Goal: Transaction & Acquisition: Obtain resource

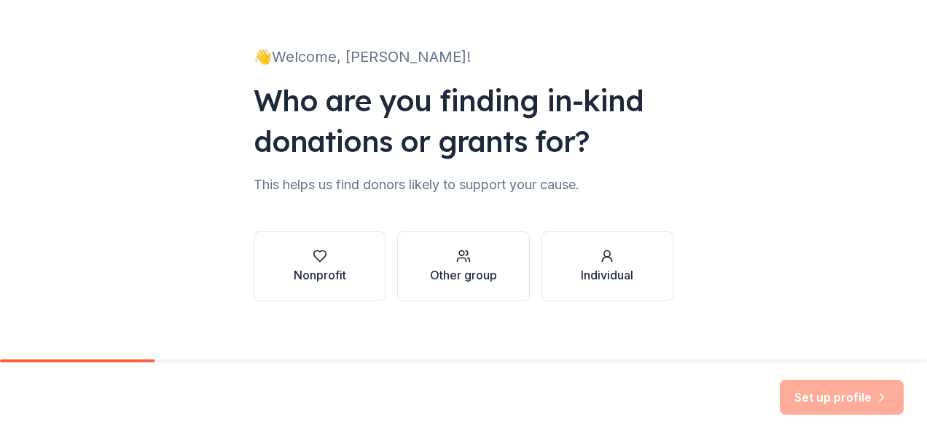
scroll to position [82, 0]
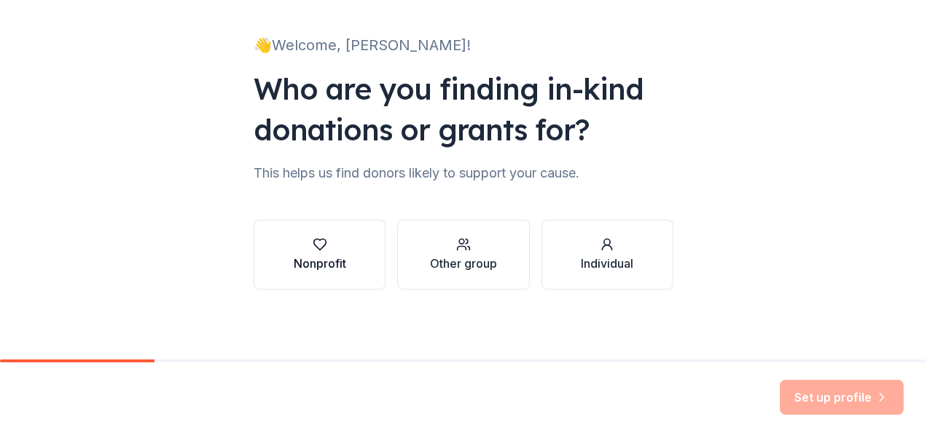
click at [331, 259] on div "Nonprofit" at bounding box center [320, 263] width 52 height 17
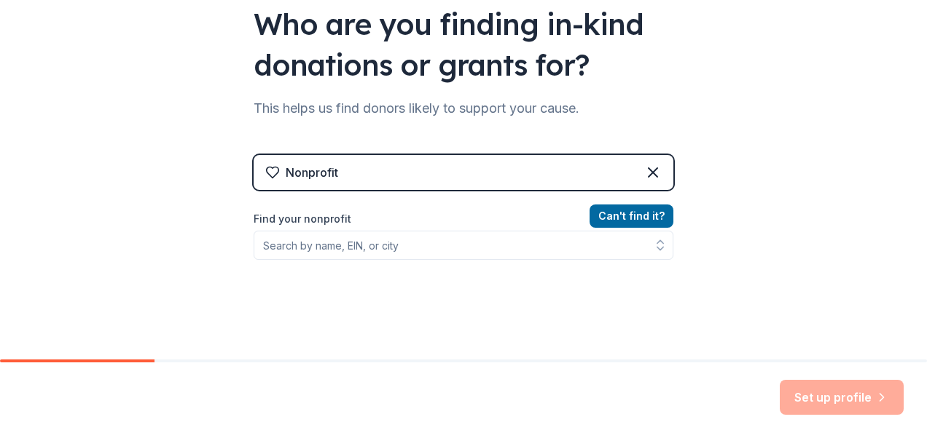
scroll to position [149, 0]
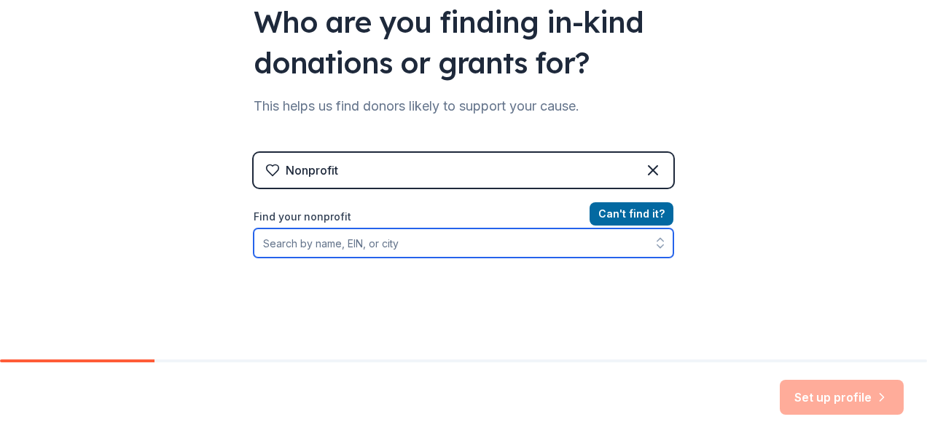
click at [304, 246] on input "Find your nonprofit" at bounding box center [463, 243] width 420 height 29
paste input "33-2232003"
type input "33-2232003"
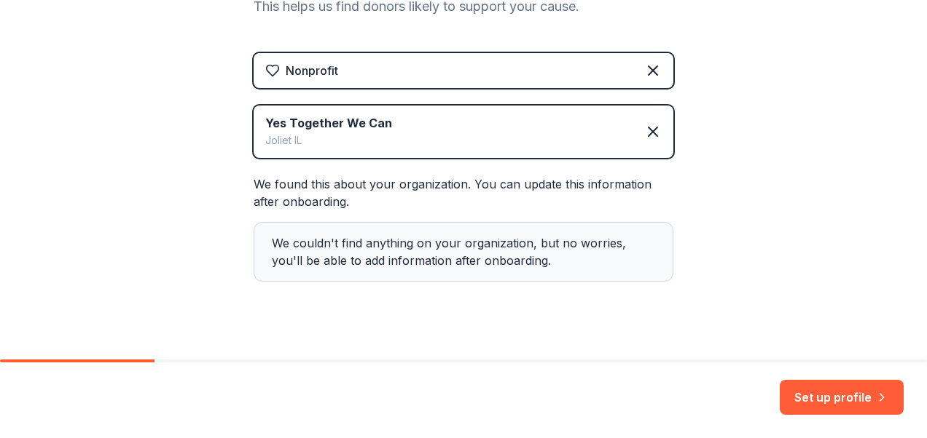
scroll to position [270, 0]
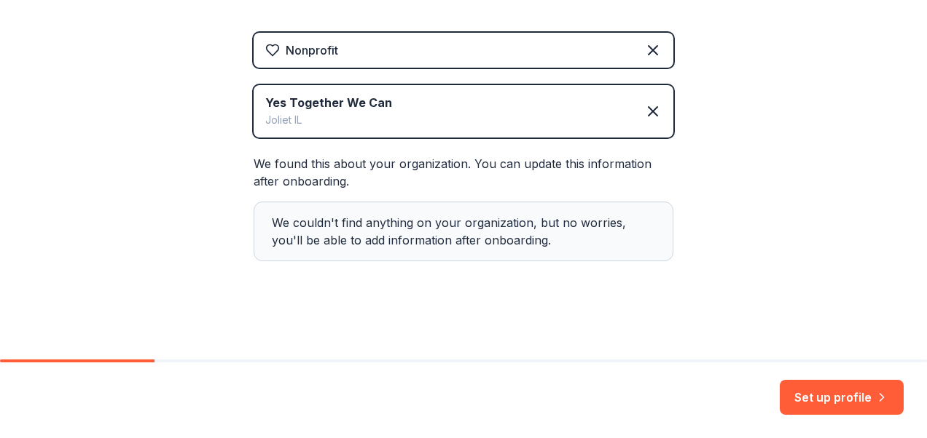
click at [489, 237] on div "We couldn't find anything on your organization, but no worries, you'll be able …" at bounding box center [463, 232] width 420 height 60
click at [865, 404] on button "Set up profile" at bounding box center [841, 397] width 124 height 35
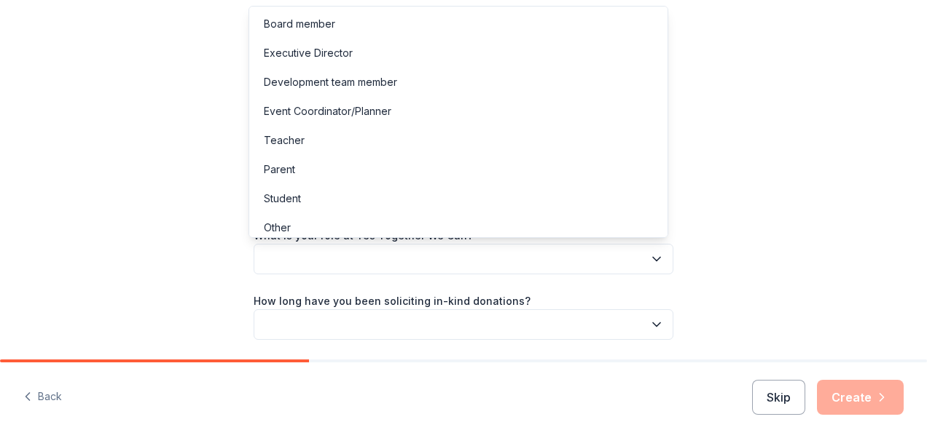
click at [410, 262] on button "button" at bounding box center [463, 259] width 420 height 31
click at [305, 26] on div "Board member" at bounding box center [299, 23] width 71 height 17
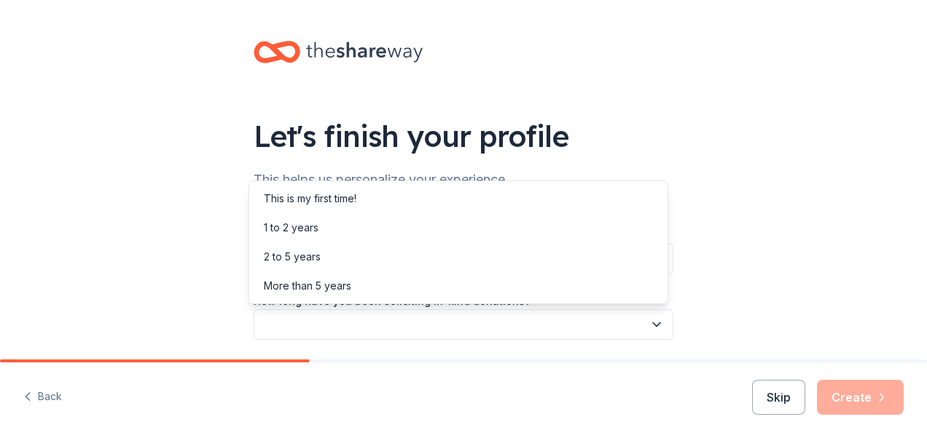
click at [653, 331] on icon "button" at bounding box center [656, 325] width 15 height 15
click at [375, 198] on div "This is my first time!" at bounding box center [458, 198] width 412 height 29
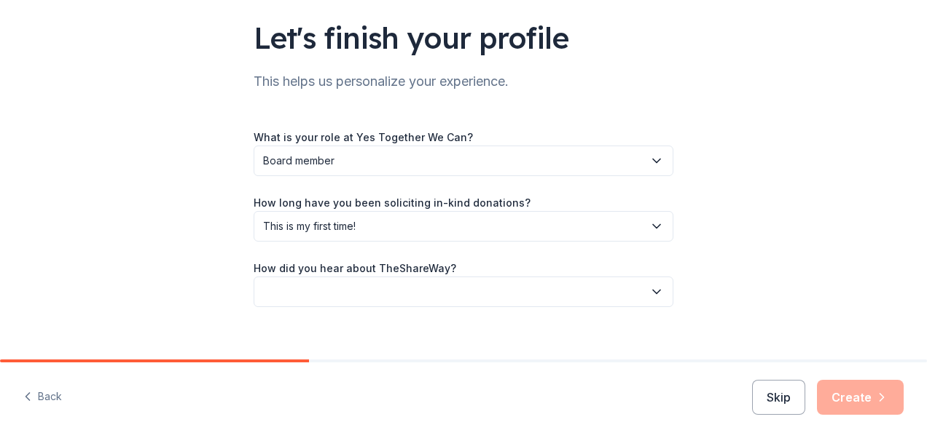
scroll to position [116, 0]
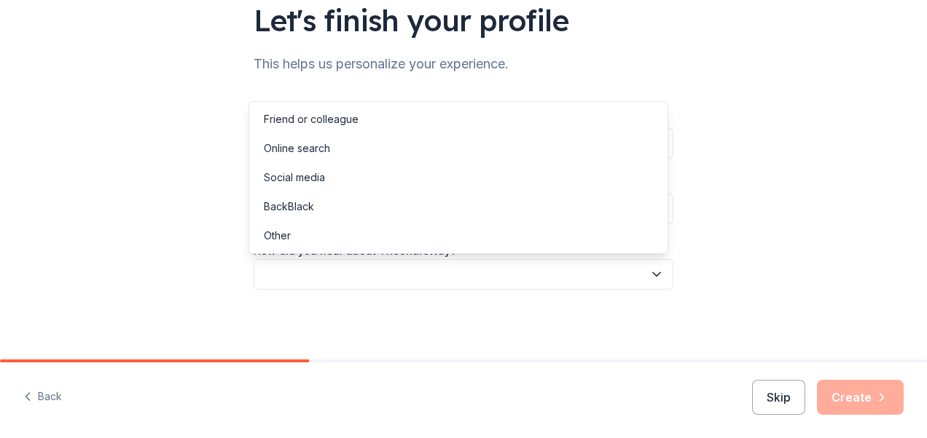
click at [649, 276] on icon "button" at bounding box center [656, 274] width 15 height 15
click at [410, 235] on div "Other" at bounding box center [458, 235] width 412 height 29
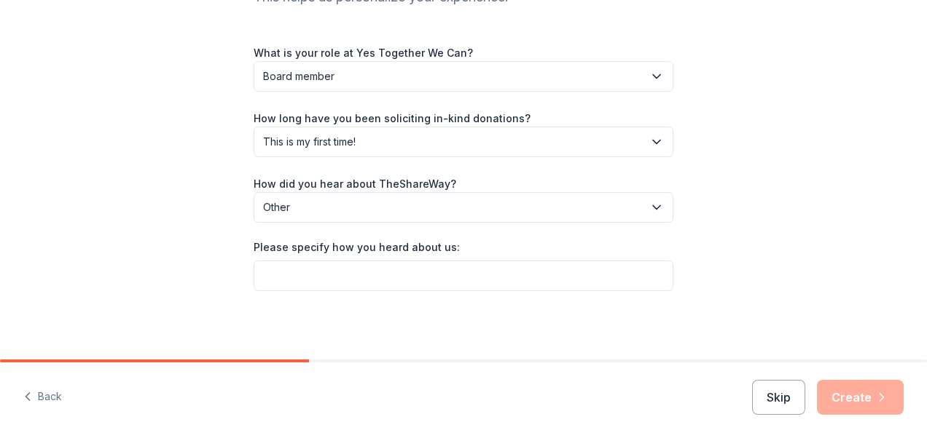
scroll to position [184, 0]
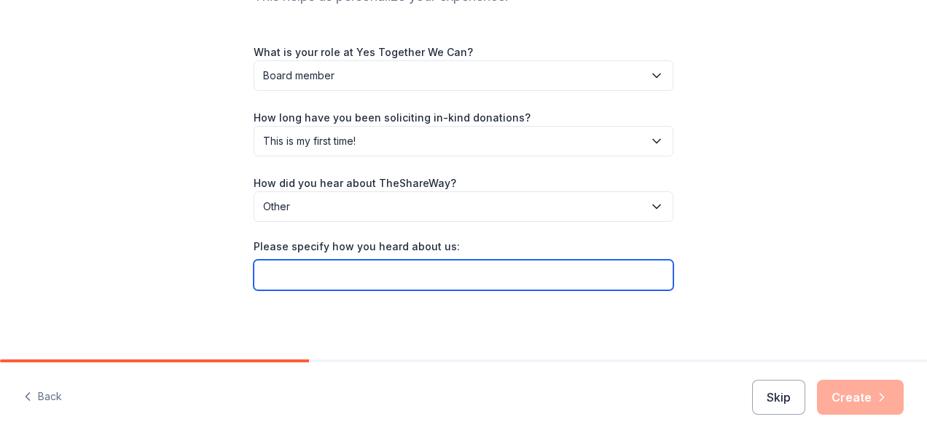
click at [444, 279] on input "Please specify how you heard about us:" at bounding box center [463, 275] width 420 height 31
click at [444, 279] on input "Other" at bounding box center [463, 275] width 420 height 31
type input "O"
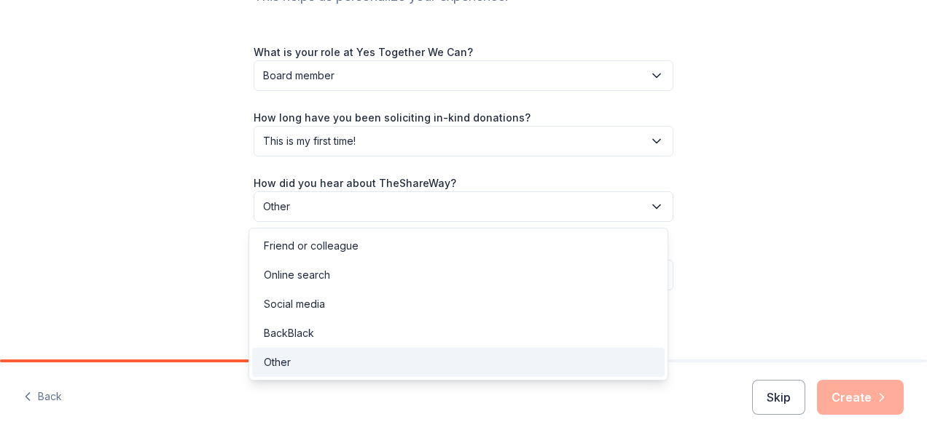
click at [645, 214] on button "Other" at bounding box center [463, 207] width 420 height 31
click at [350, 273] on div "Online search" at bounding box center [458, 275] width 412 height 29
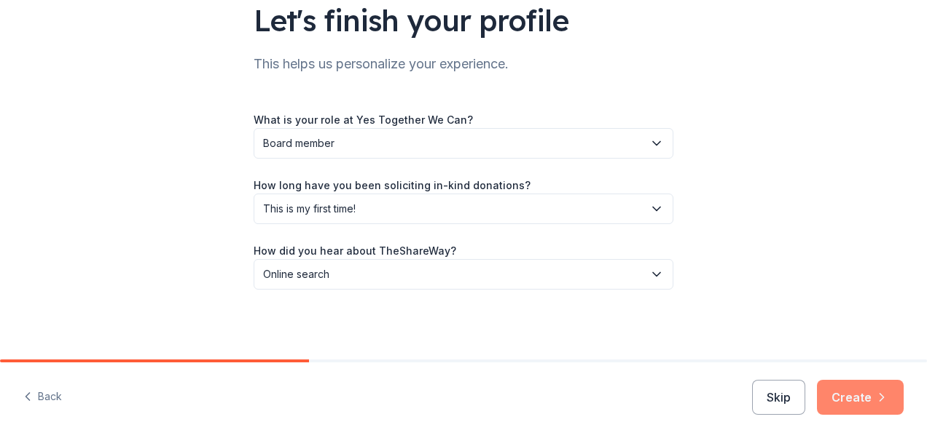
click at [883, 403] on icon "button" at bounding box center [881, 397] width 15 height 15
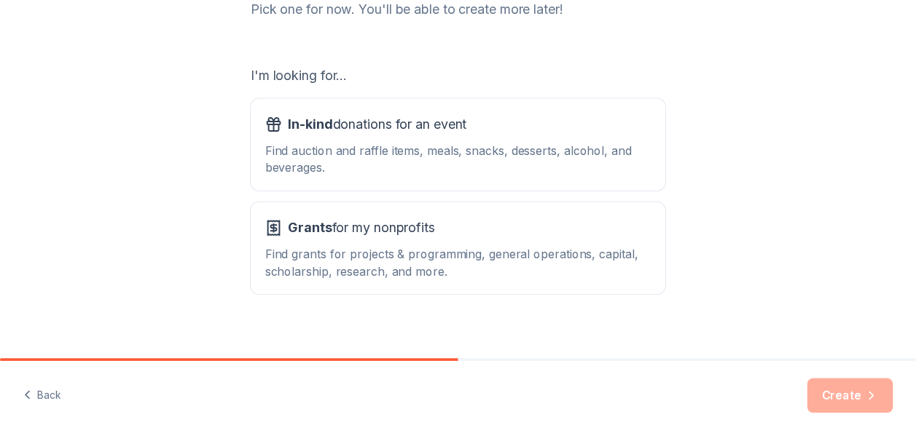
scroll to position [215, 0]
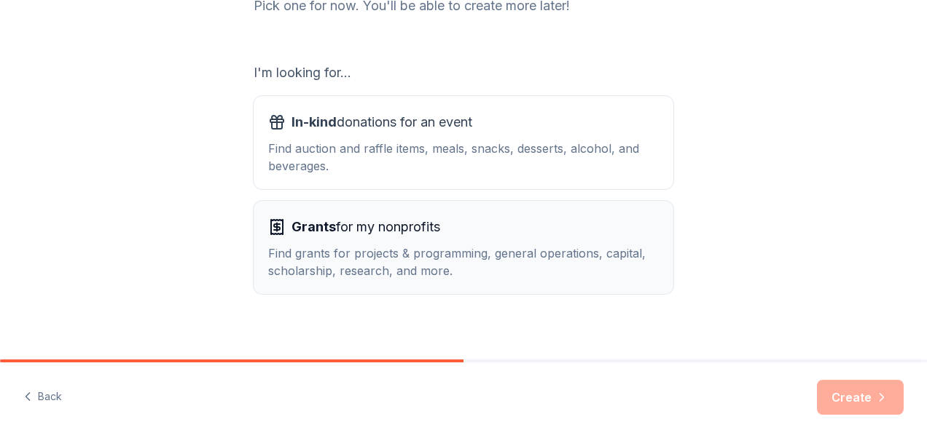
click at [477, 264] on div "Find grants for projects & programming, general operations, capital, scholarshi…" at bounding box center [463, 262] width 390 height 35
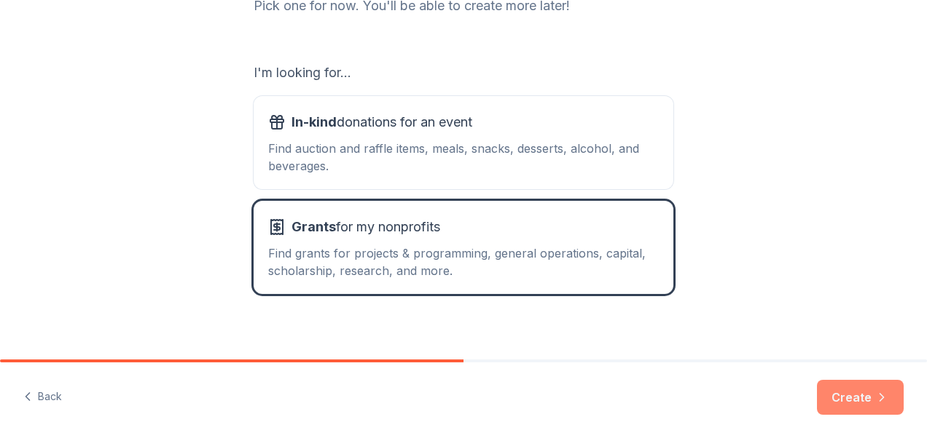
click at [887, 401] on icon "button" at bounding box center [881, 397] width 15 height 15
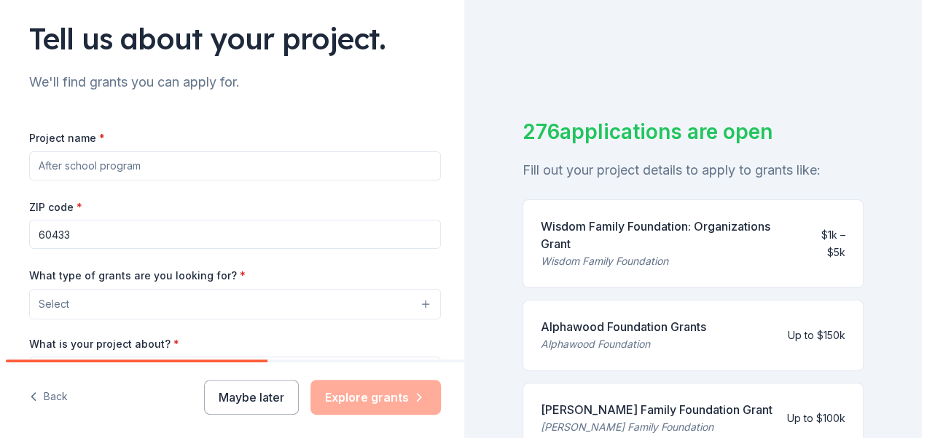
scroll to position [106, 0]
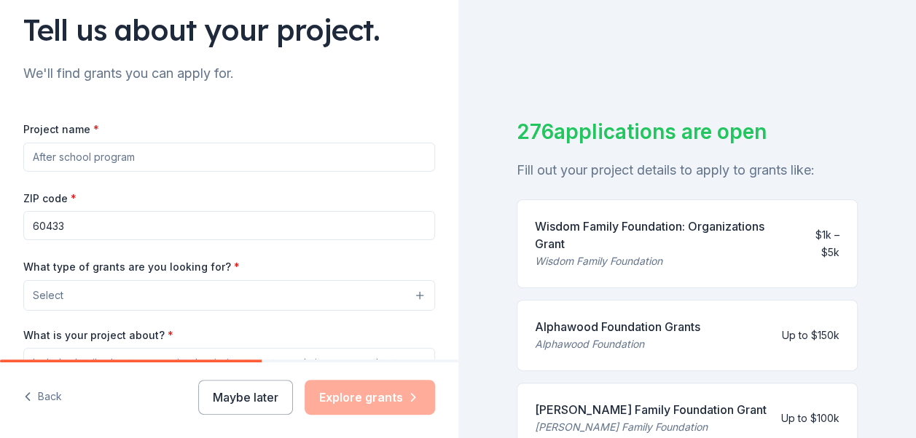
click at [127, 156] on input "Project name *" at bounding box center [229, 157] width 412 height 29
click at [82, 158] on input "Project name *" at bounding box center [229, 157] width 412 height 29
paste input "Complimentary Pop-Up Nutrition Stations"
type input "Complimentary Pop-Up Nutrition Stations"
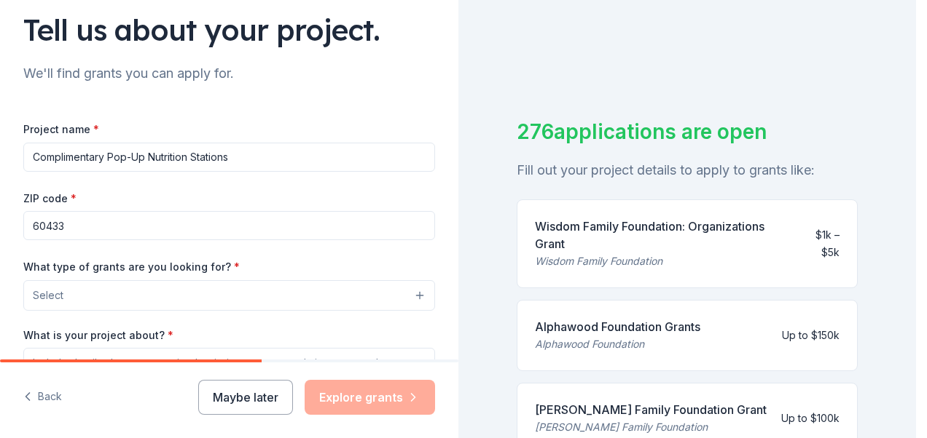
click at [103, 299] on button "Select" at bounding box center [229, 295] width 412 height 31
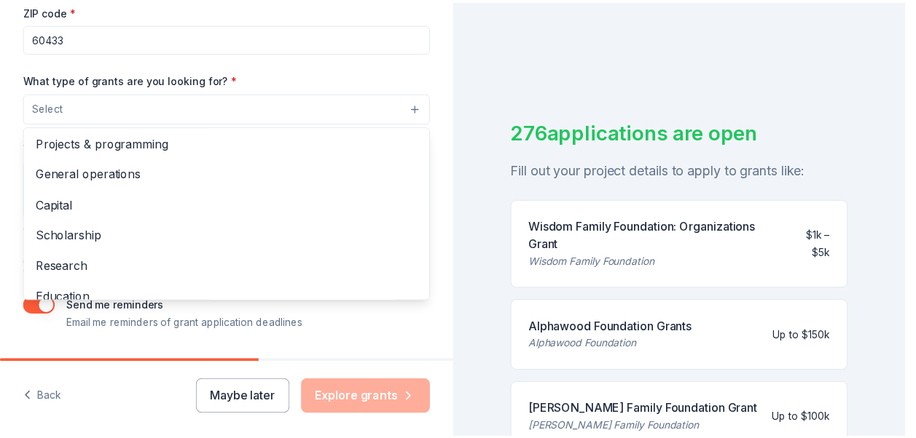
scroll to position [0, 0]
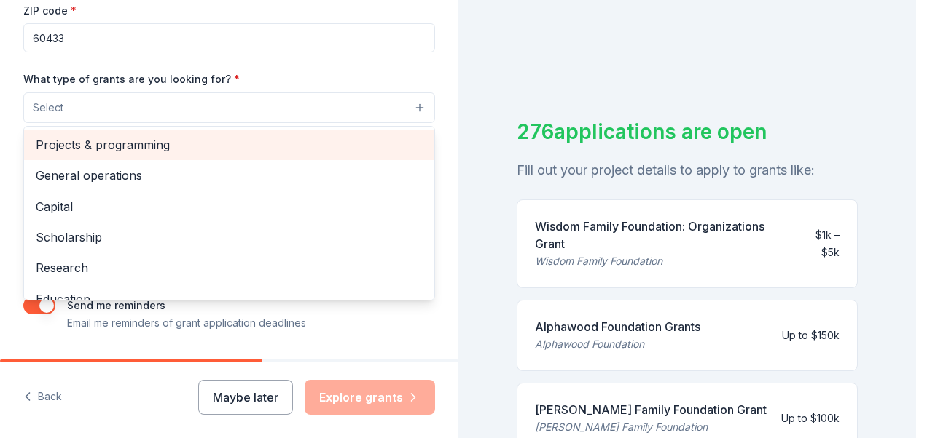
click at [133, 144] on span "Projects & programming" at bounding box center [229, 144] width 387 height 19
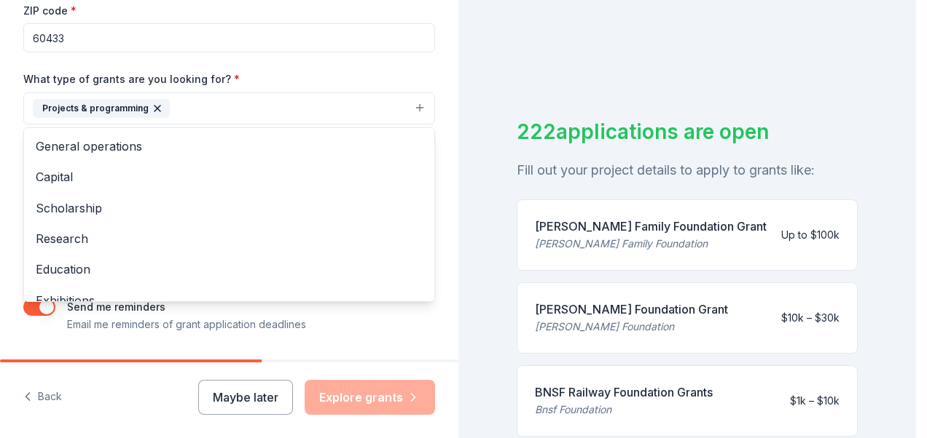
click at [430, 79] on div "Tell us about your project. We'll find grants you can apply for. Project name *…" at bounding box center [229, 55] width 458 height 698
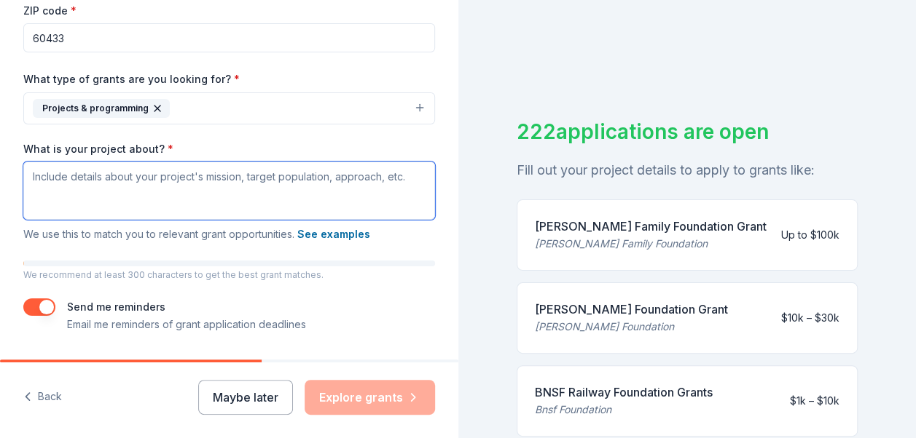
click at [41, 176] on textarea "What is your project about? *" at bounding box center [229, 191] width 412 height 58
paste textarea "Our mission is to combat food insecurity not only in the greater Joliet area bu…"
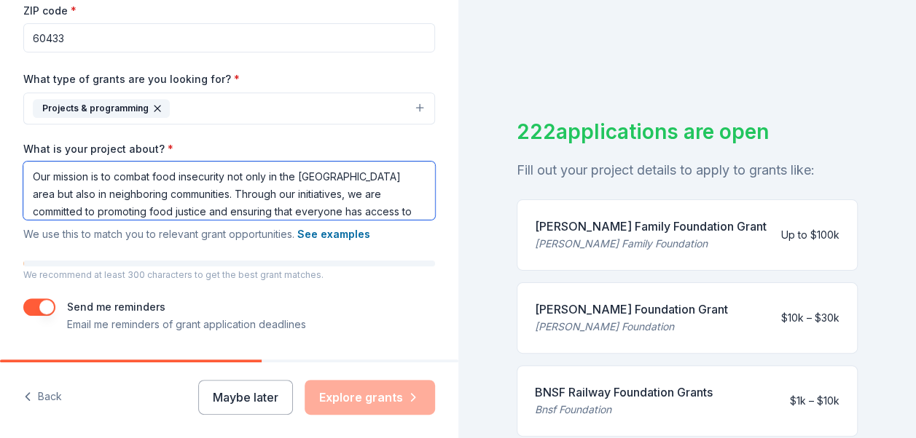
scroll to position [118, 0]
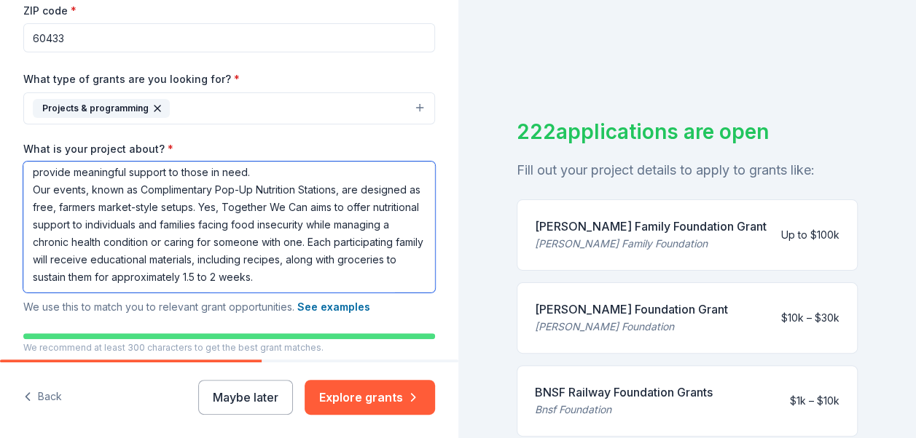
paste textarea "Serving individuals with chronic health conditions and their caregivers."
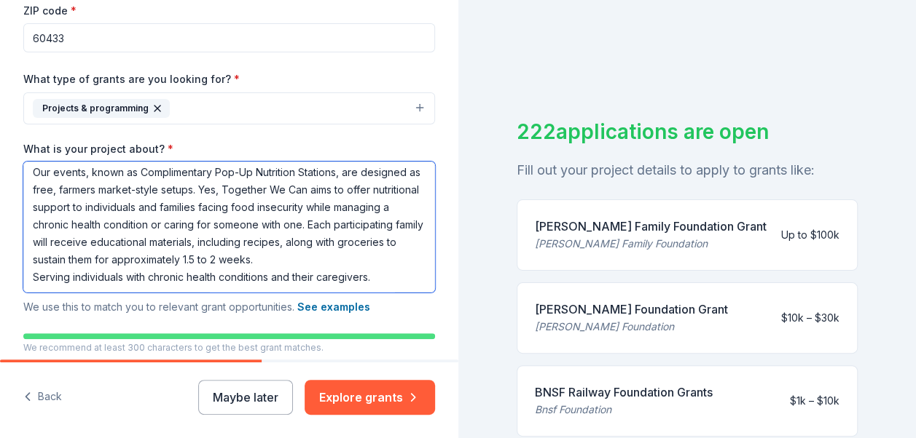
click at [31, 285] on textarea "Our mission is to combat food insecurity not only in the greater Joliet area bu…" at bounding box center [229, 227] width 412 height 131
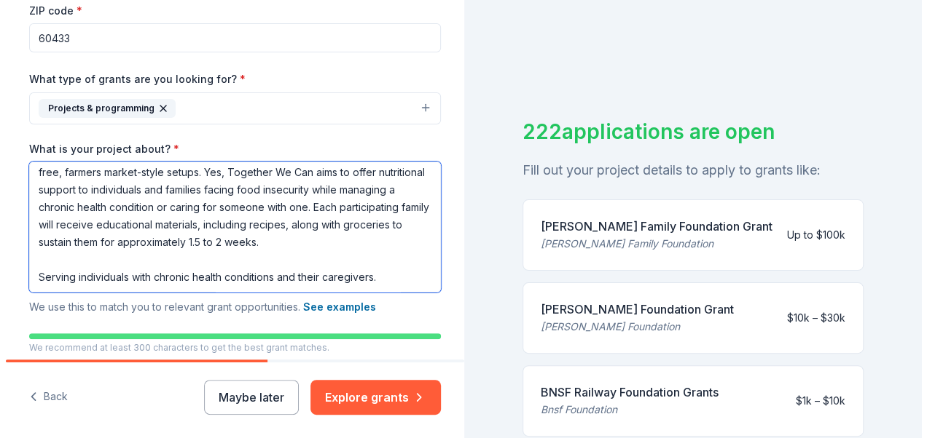
scroll to position [143, 0]
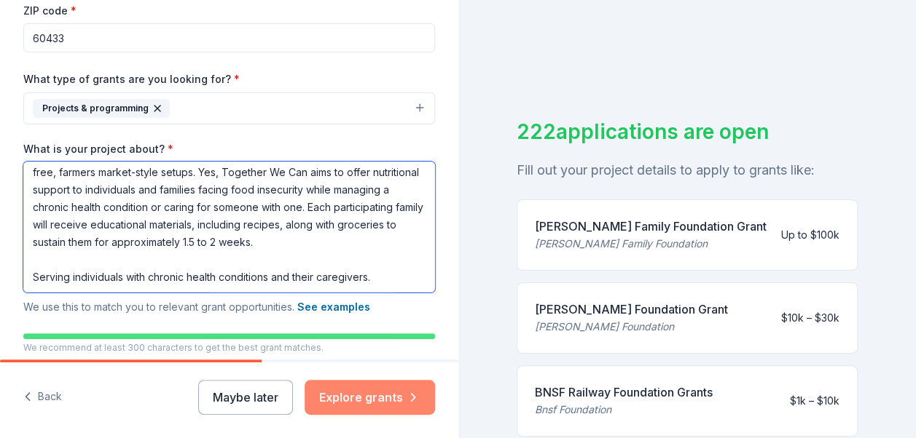
type textarea "Our mission is to combat food insecurity not only in the greater Joliet area bu…"
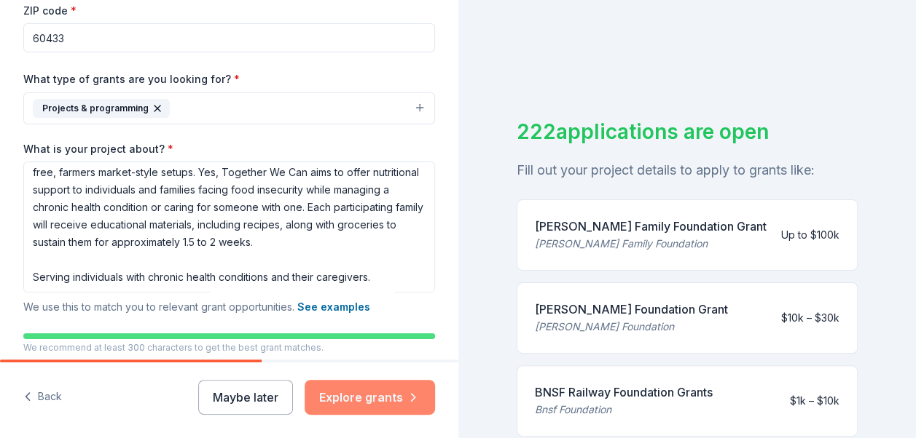
click at [414, 396] on icon "button" at bounding box center [413, 397] width 4 height 7
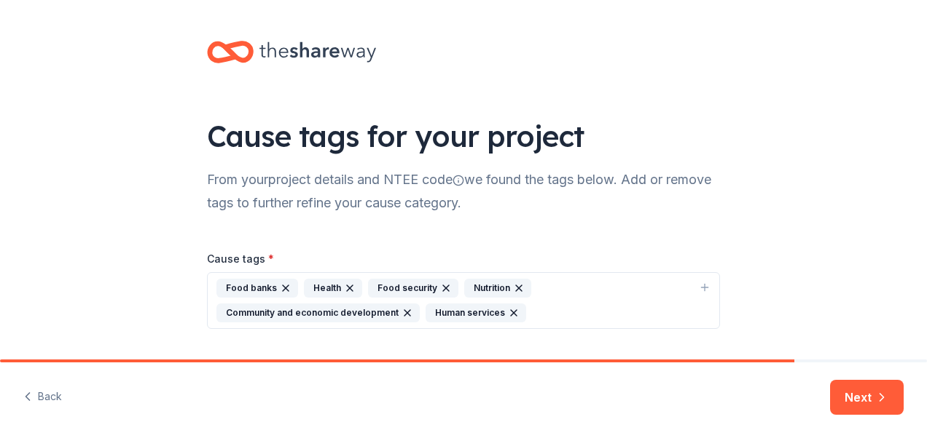
click at [402, 283] on div "Food security" at bounding box center [413, 288] width 90 height 19
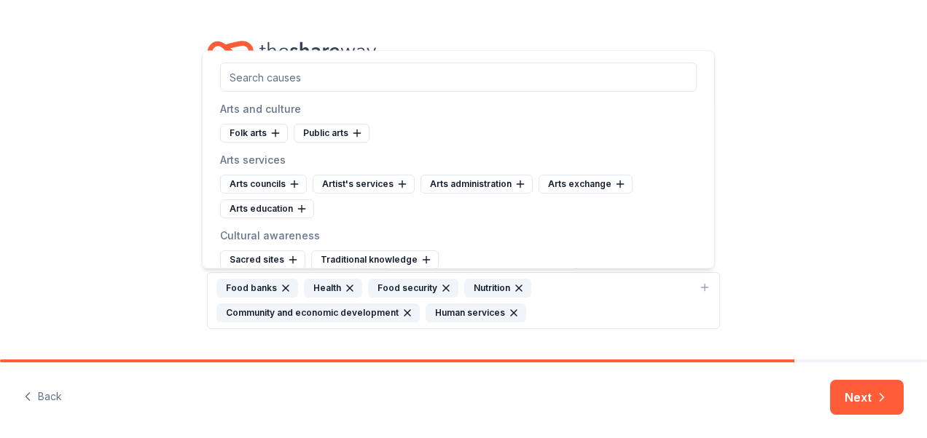
click at [577, 299] on div "Food banks Health Food security Nutrition Community and economic development Hu…" at bounding box center [454, 301] width 476 height 44
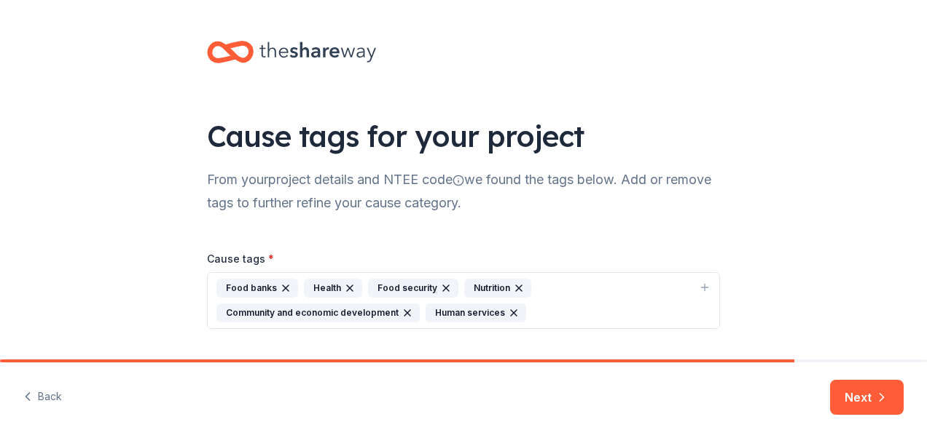
click at [280, 285] on icon "button" at bounding box center [286, 289] width 12 height 12
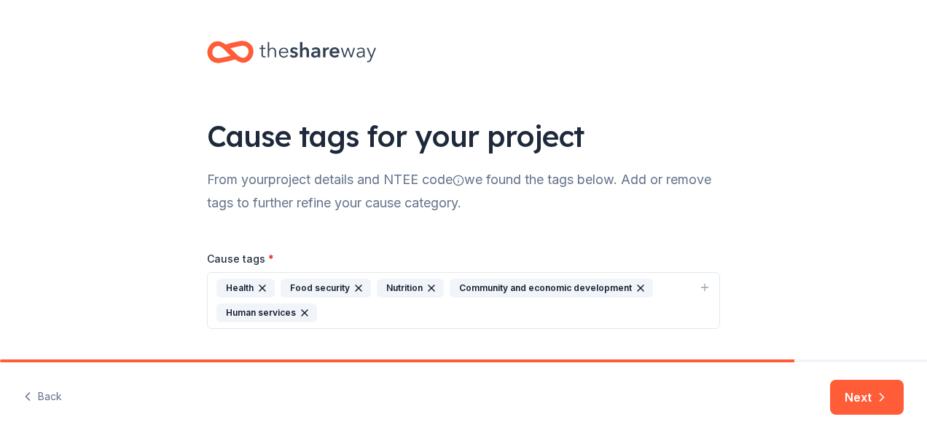
click at [342, 310] on div "Health Food security Nutrition Community and economic development Human services" at bounding box center [454, 301] width 476 height 44
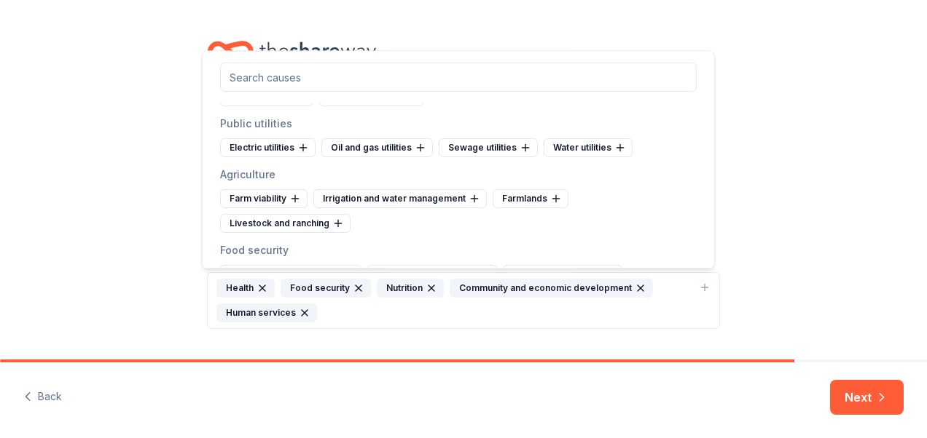
scroll to position [4312, 0]
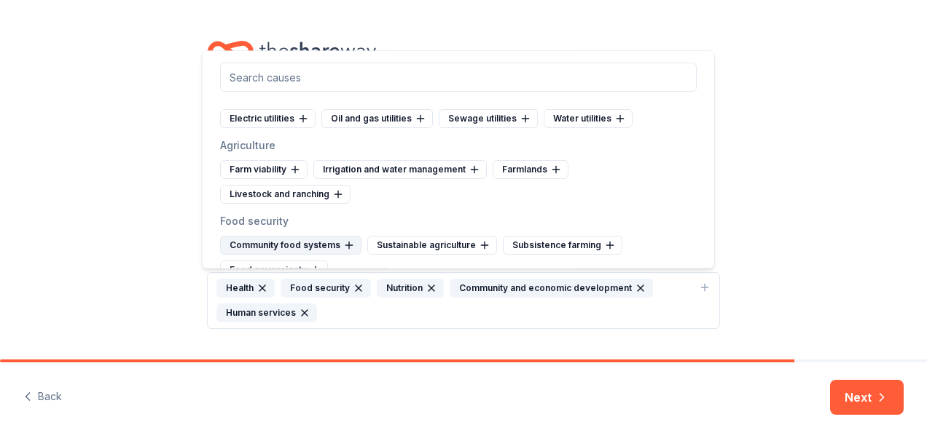
click at [350, 240] on icon at bounding box center [349, 246] width 12 height 12
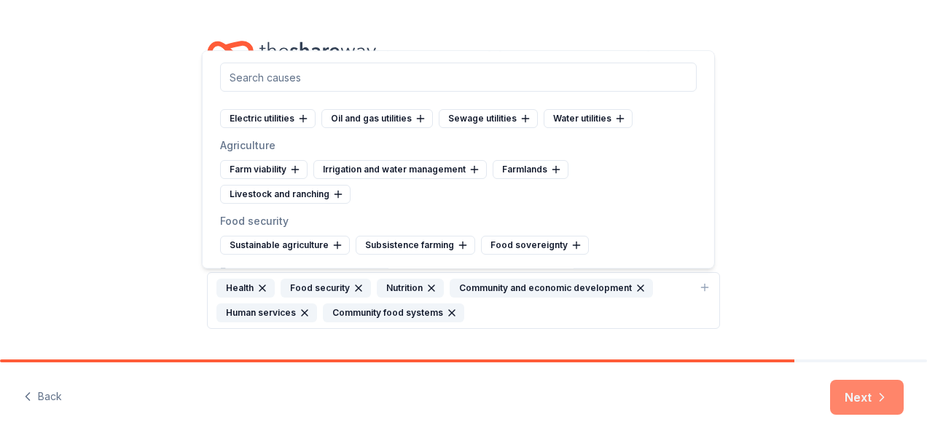
click at [861, 404] on button "Next" at bounding box center [867, 397] width 74 height 35
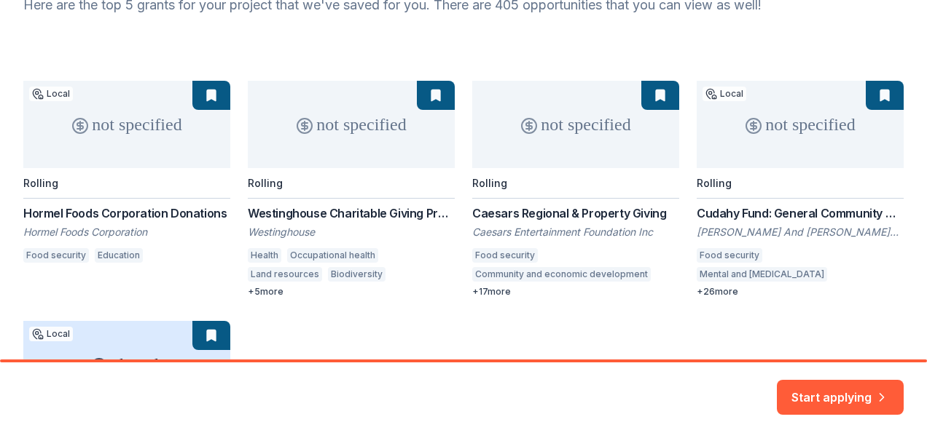
scroll to position [181, 0]
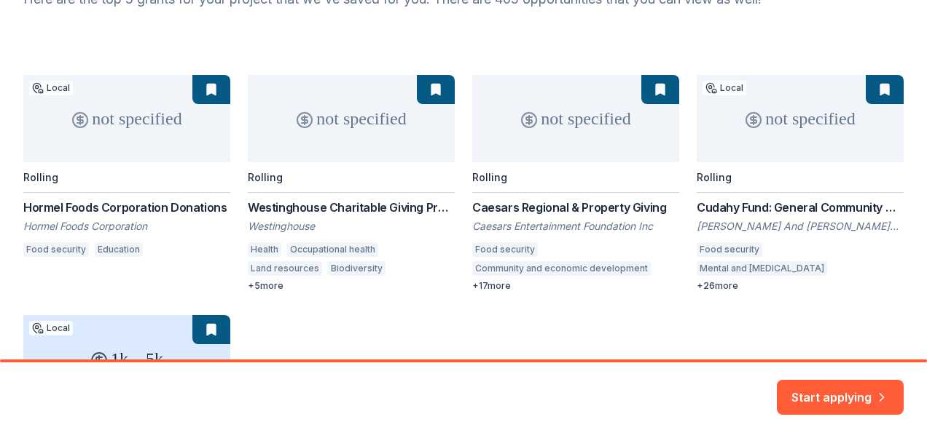
click at [118, 127] on div "not specified Local Rolling Hormel Foods Corporation Donations Hormel Foods Cor…" at bounding box center [463, 288] width 880 height 427
click at [201, 90] on div "not specified Local Rolling Hormel Foods Corporation Donations Hormel Foods Cor…" at bounding box center [463, 288] width 880 height 427
click at [97, 205] on div "not specified Local Rolling Hormel Foods Corporation Donations Hormel Foods Cor…" at bounding box center [463, 288] width 880 height 427
click at [41, 87] on div "not specified Local Rolling Hormel Foods Corporation Donations Hormel Foods Cor…" at bounding box center [463, 288] width 880 height 427
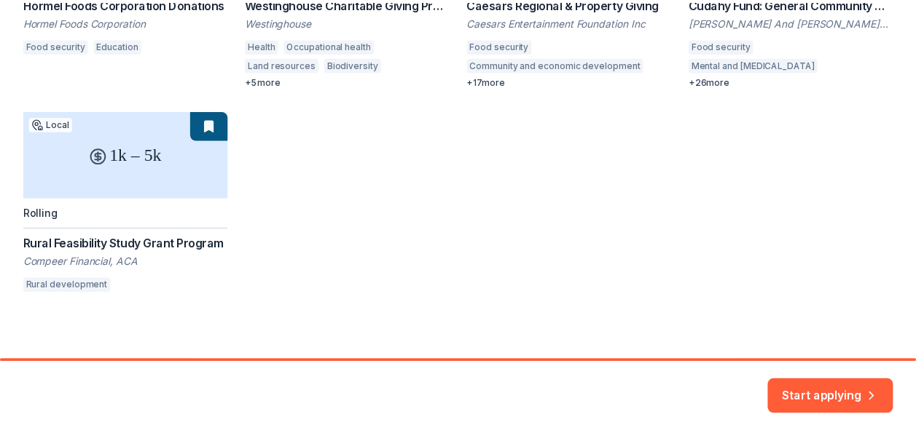
scroll to position [393, 0]
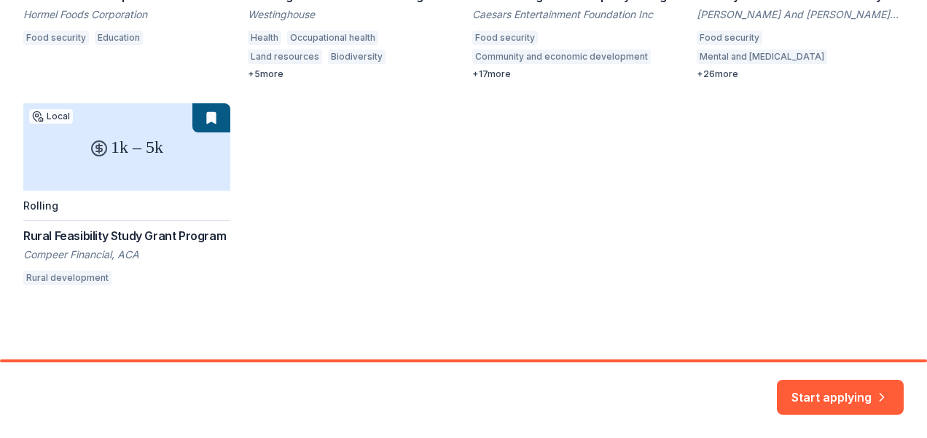
click at [106, 165] on div "not specified Local Rolling Hormel Foods Corporation Donations Hormel Foods Cor…" at bounding box center [463, 76] width 880 height 427
click at [89, 135] on div "not specified Local Rolling Hormel Foods Corporation Donations Hormel Foods Cor…" at bounding box center [463, 76] width 880 height 427
drag, startPoint x: 89, startPoint y: 135, endPoint x: 208, endPoint y: 112, distance: 121.7
click at [208, 112] on div "not specified Local Rolling Hormel Foods Corporation Donations Hormel Foods Cor…" at bounding box center [463, 76] width 880 height 427
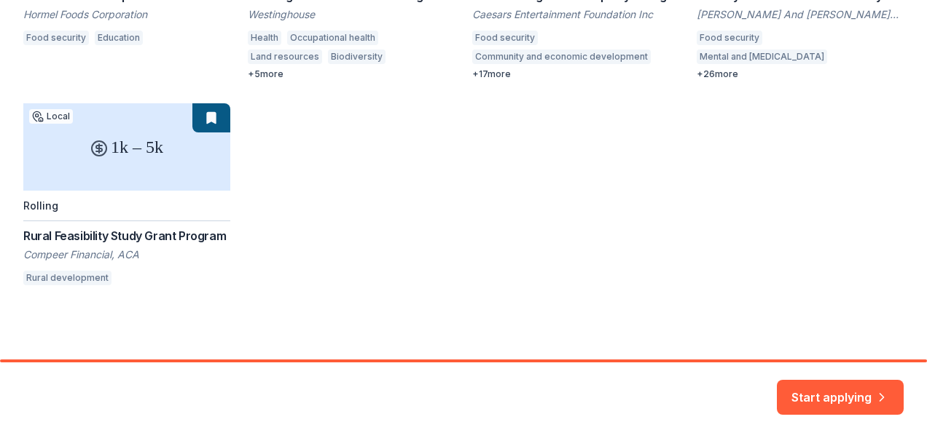
click at [208, 112] on div "not specified Local Rolling Hormel Foods Corporation Donations Hormel Foods Cor…" at bounding box center [463, 76] width 880 height 427
click at [859, 390] on button "Start applying" at bounding box center [839, 394] width 127 height 35
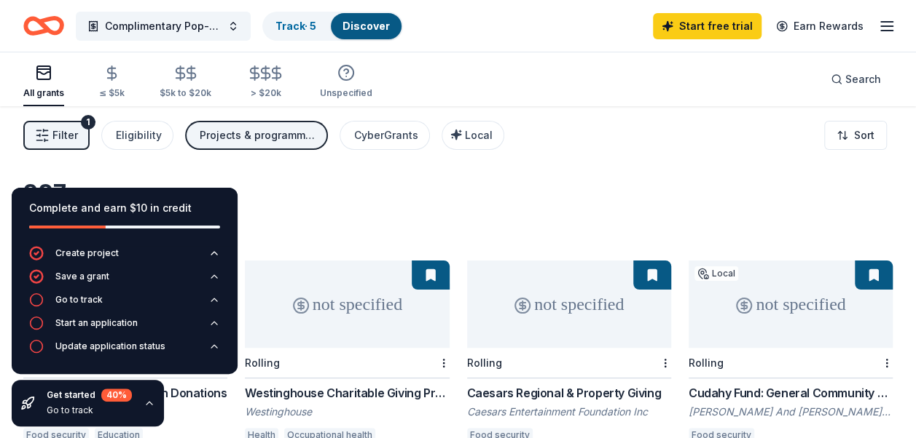
click at [507, 164] on div "Filter 1 Eligibility Projects & programming CyberGrants Local Sort" at bounding box center [458, 135] width 916 height 58
click at [68, 304] on div "Go to track" at bounding box center [78, 300] width 47 height 12
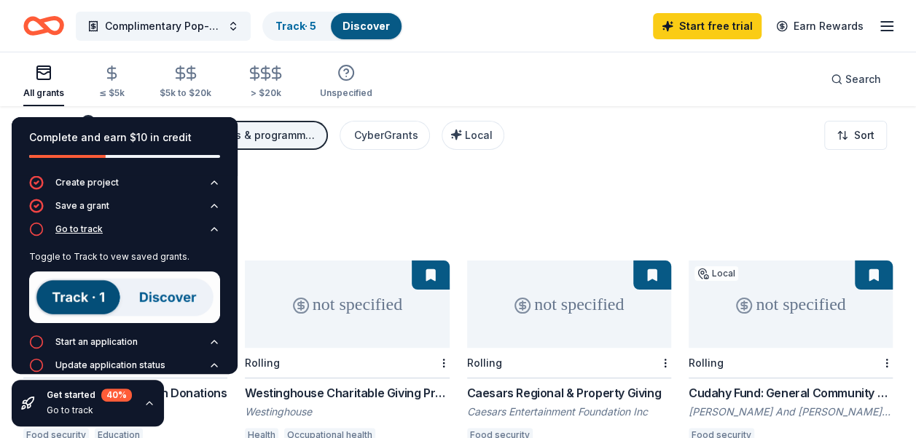
click at [68, 304] on img at bounding box center [124, 298] width 191 height 52
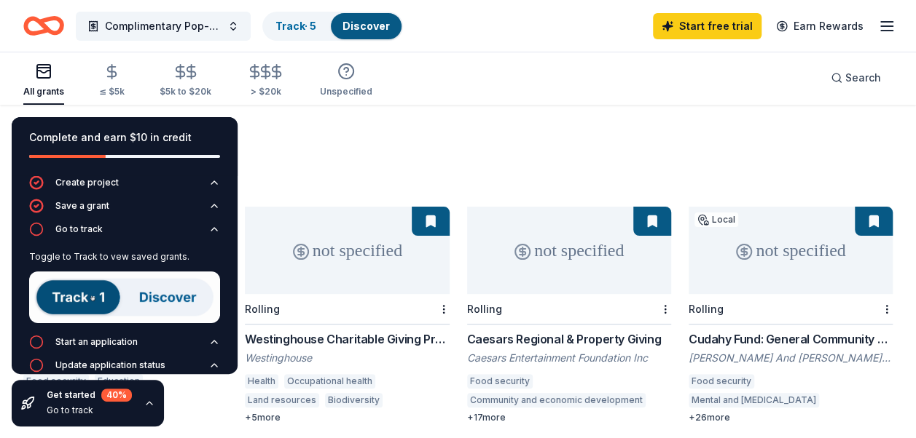
scroll to position [55, 0]
click at [98, 337] on div "Start an application" at bounding box center [96, 343] width 82 height 12
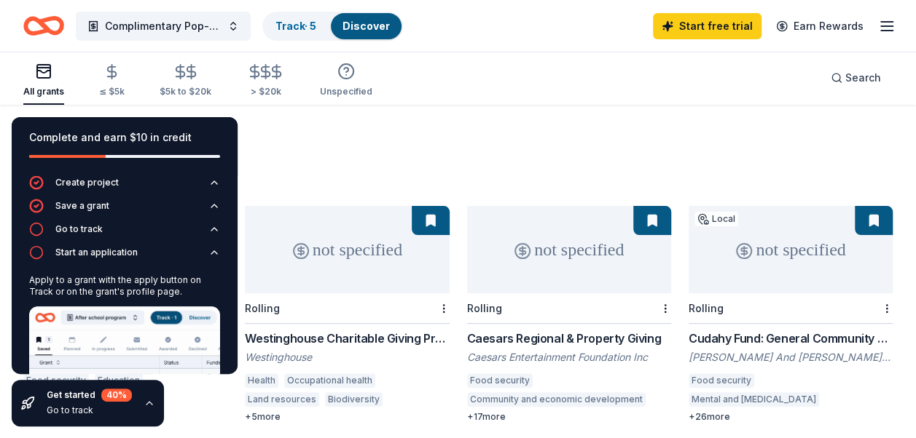
click at [256, 126] on div "937 results in Joliet, IL" at bounding box center [457, 157] width 869 height 64
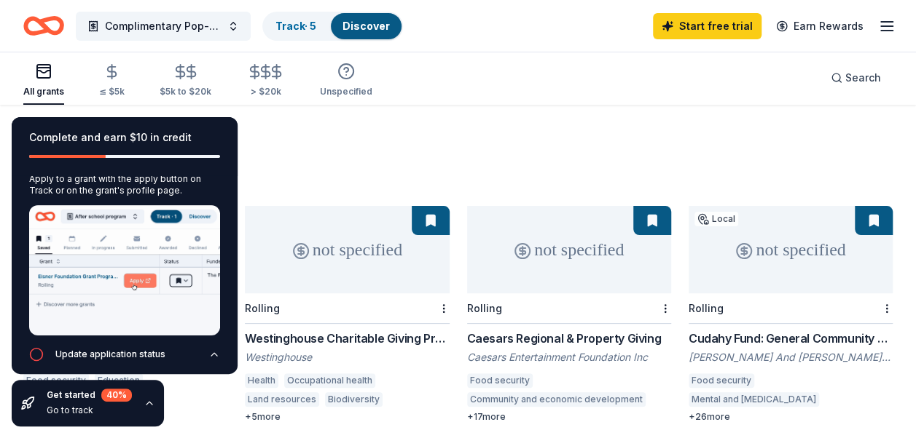
scroll to position [0, 0]
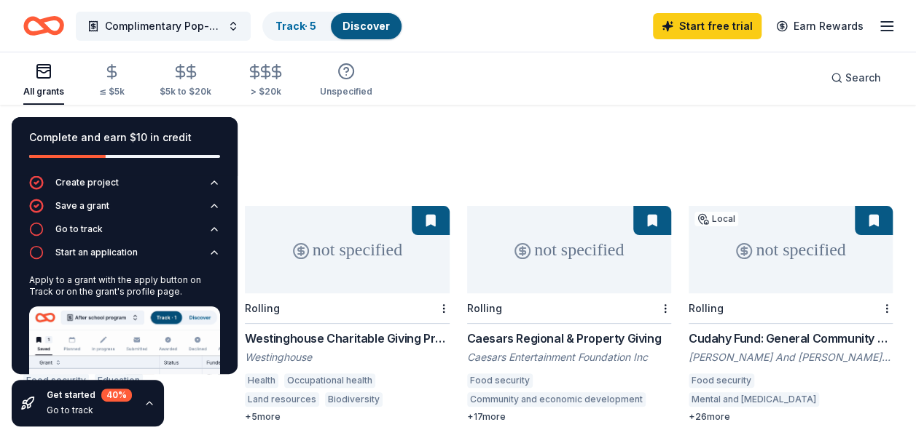
click at [307, 144] on div "937 results in Joliet, IL" at bounding box center [457, 157] width 869 height 64
click at [44, 68] on icon "button" at bounding box center [43, 68] width 13 height 1
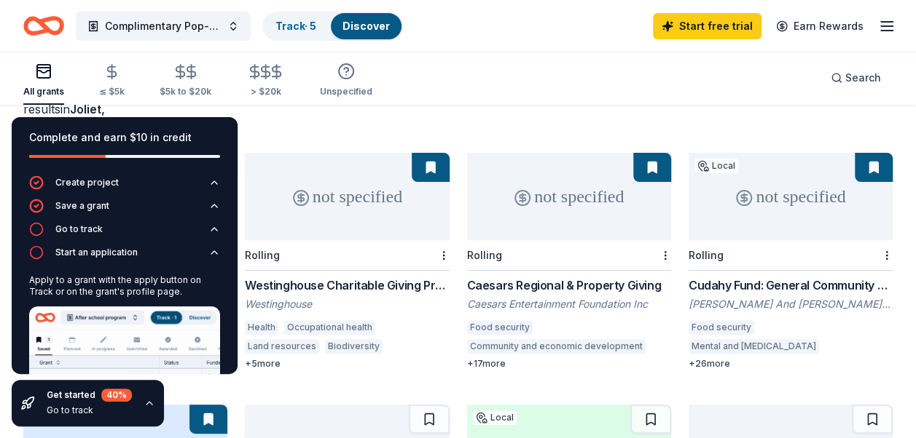
scroll to position [113, 0]
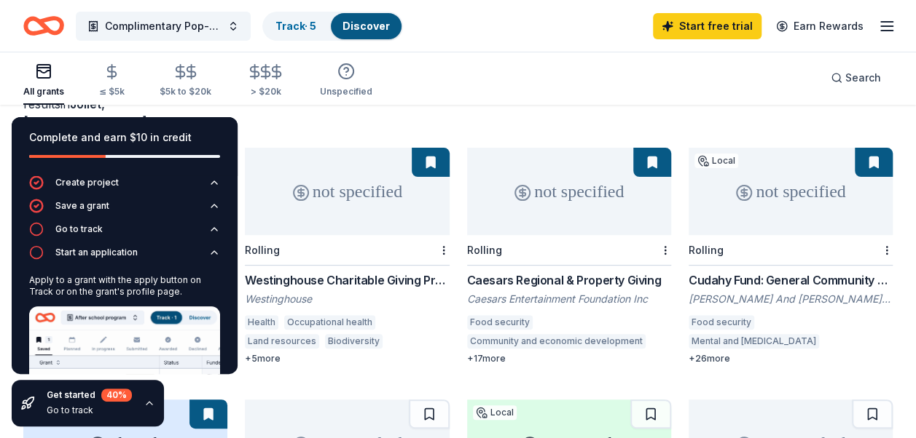
click at [124, 326] on img at bounding box center [124, 372] width 191 height 130
click at [208, 256] on icon "button" at bounding box center [214, 253] width 12 height 12
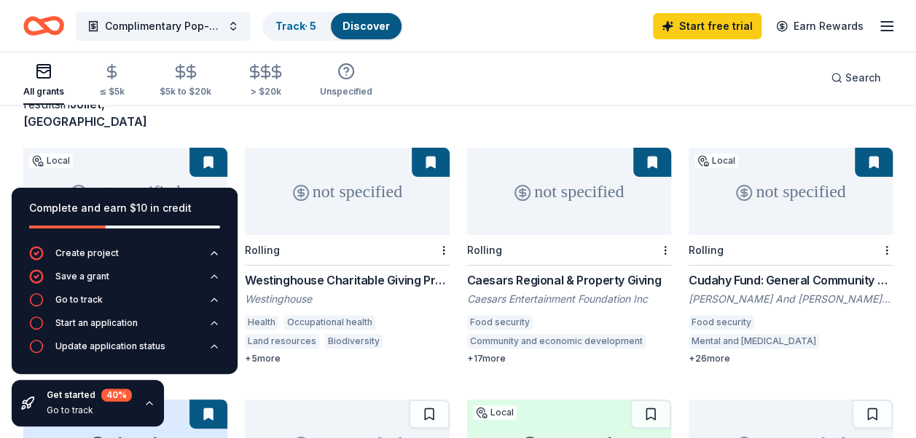
click at [146, 405] on icon "button" at bounding box center [149, 403] width 6 height 3
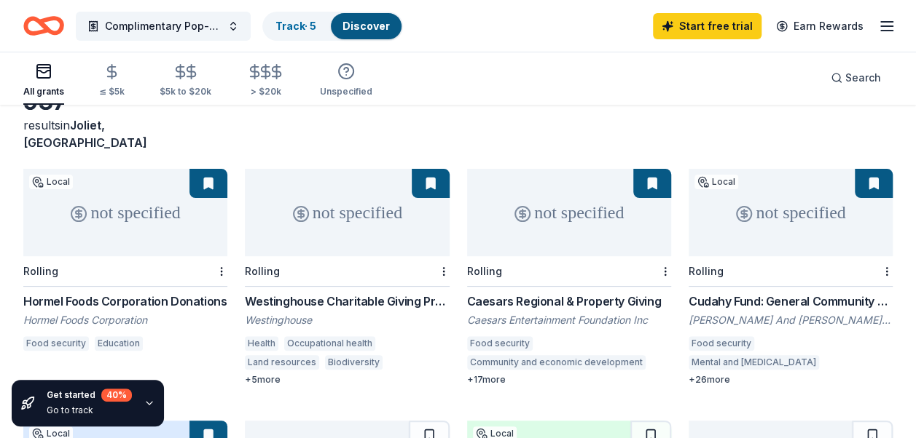
scroll to position [93, 0]
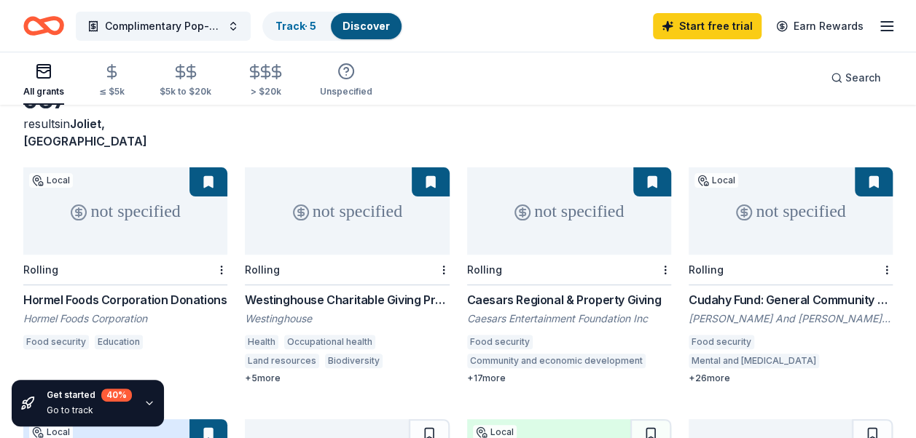
click at [348, 195] on div "not specified" at bounding box center [347, 211] width 204 height 87
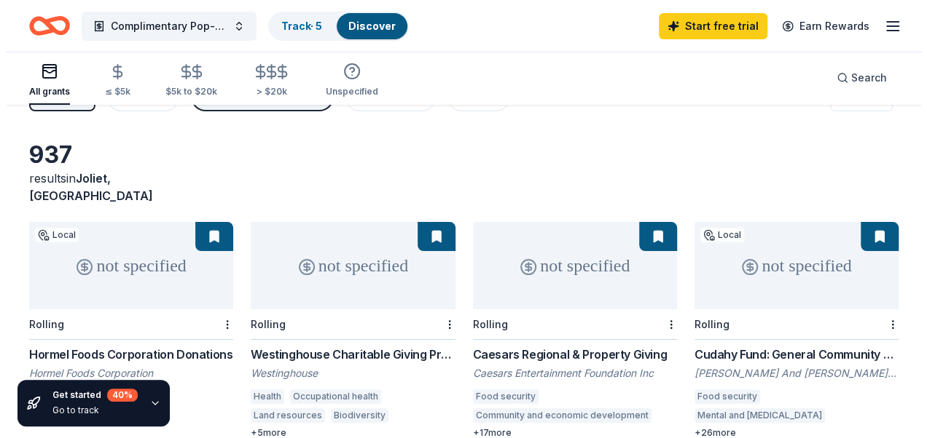
scroll to position [0, 0]
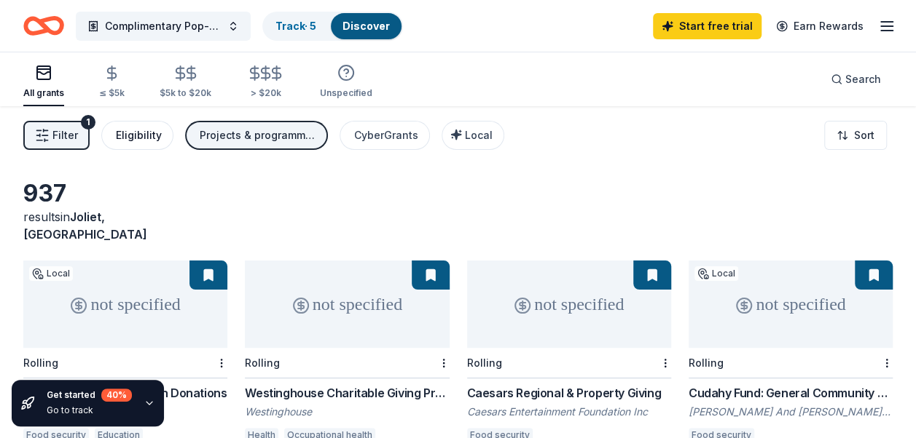
click at [136, 135] on div "Eligibility" at bounding box center [139, 135] width 46 height 17
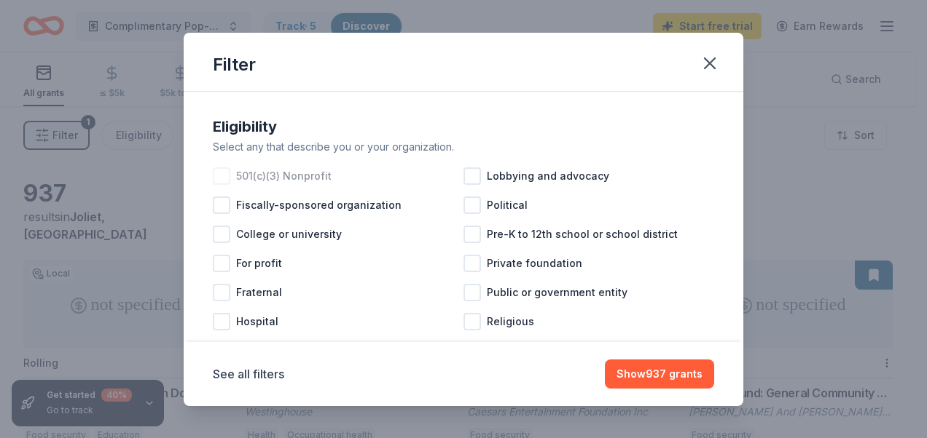
click at [225, 175] on div at bounding box center [221, 176] width 17 height 17
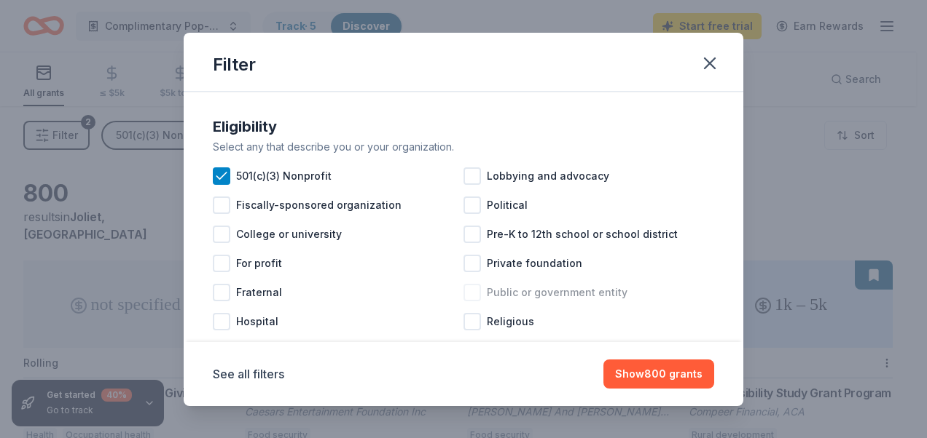
click at [466, 295] on div at bounding box center [471, 292] width 17 height 17
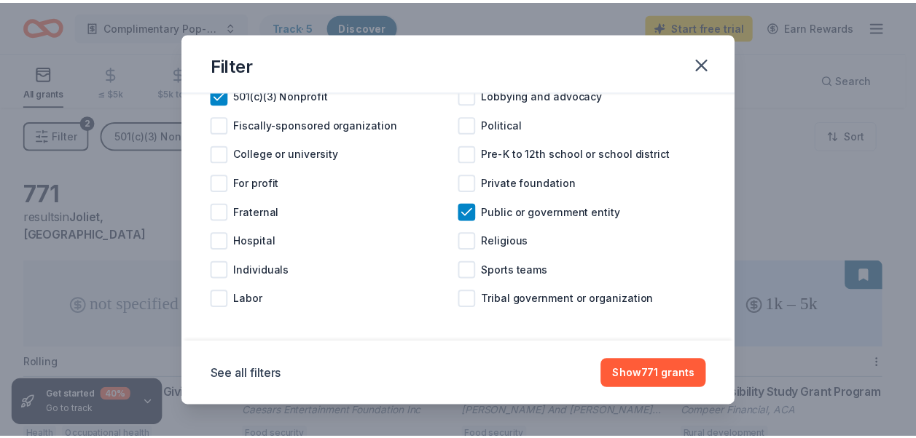
scroll to position [87, 0]
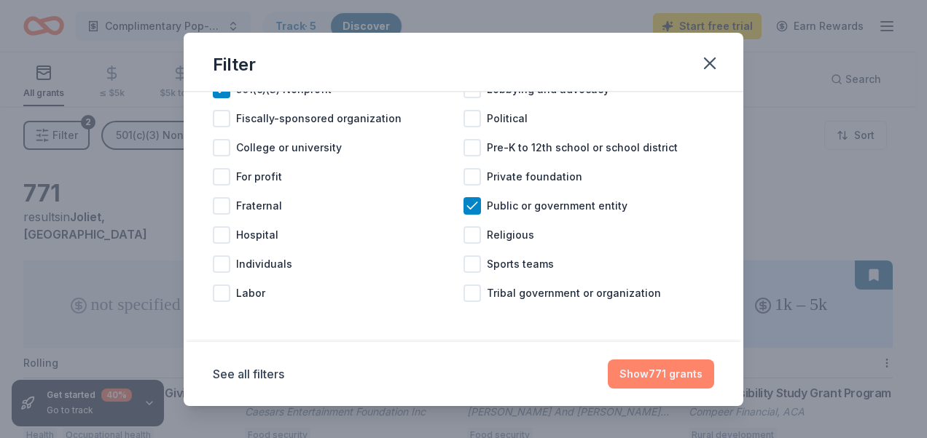
click at [658, 379] on button "Show 771 grants" at bounding box center [660, 374] width 106 height 29
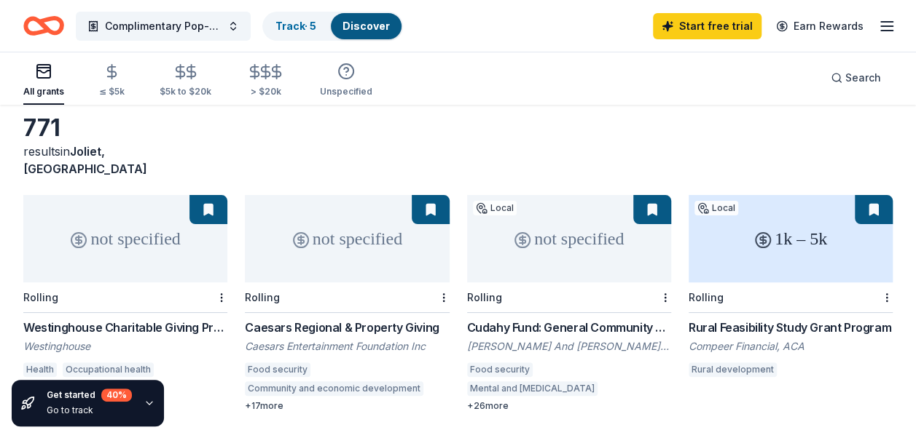
scroll to position [61, 0]
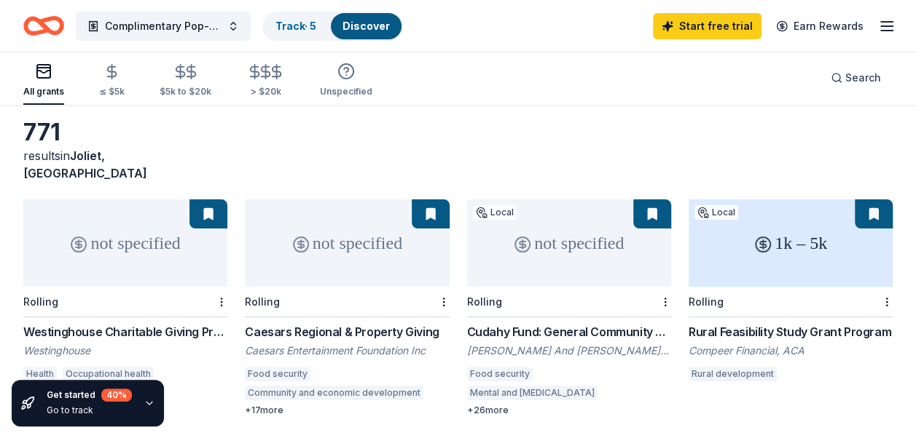
click at [512, 211] on div "not specified" at bounding box center [569, 243] width 204 height 87
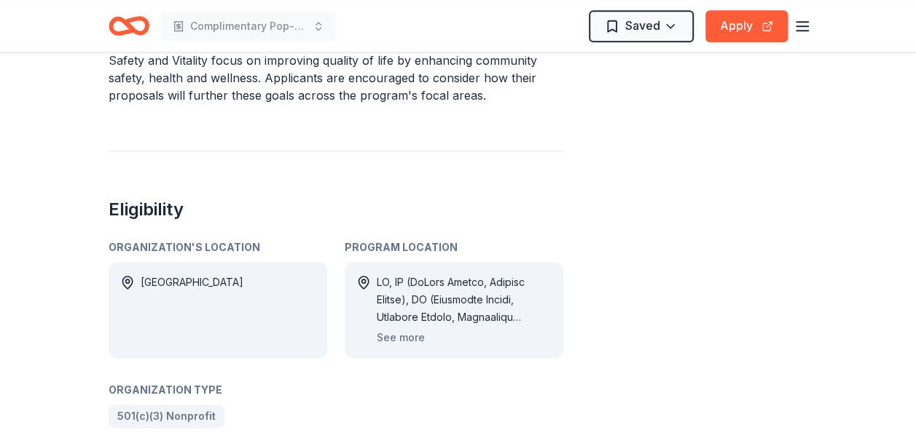
scroll to position [698, 0]
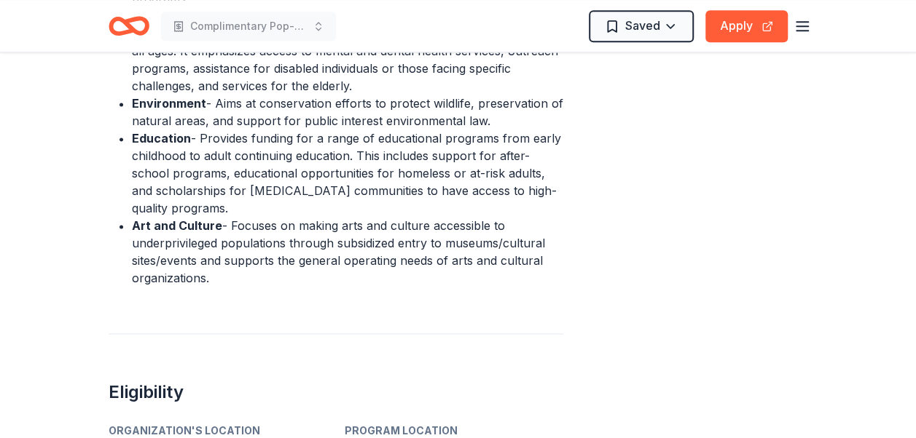
scroll to position [883, 0]
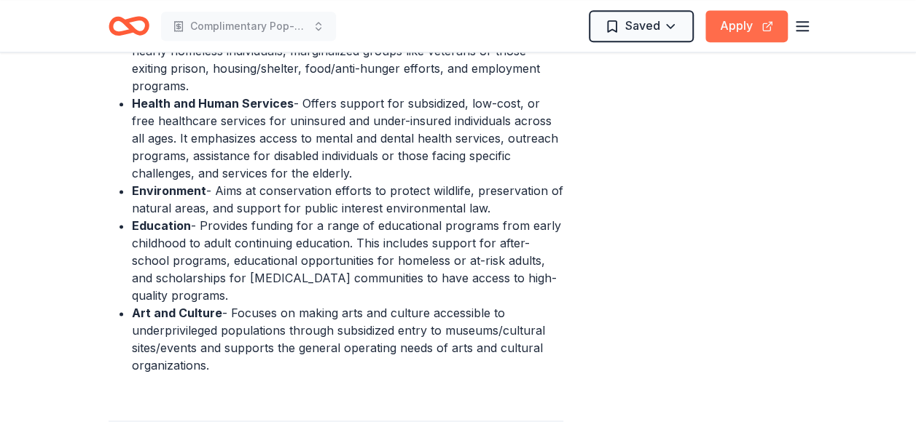
click at [739, 23] on button "Apply" at bounding box center [746, 26] width 82 height 32
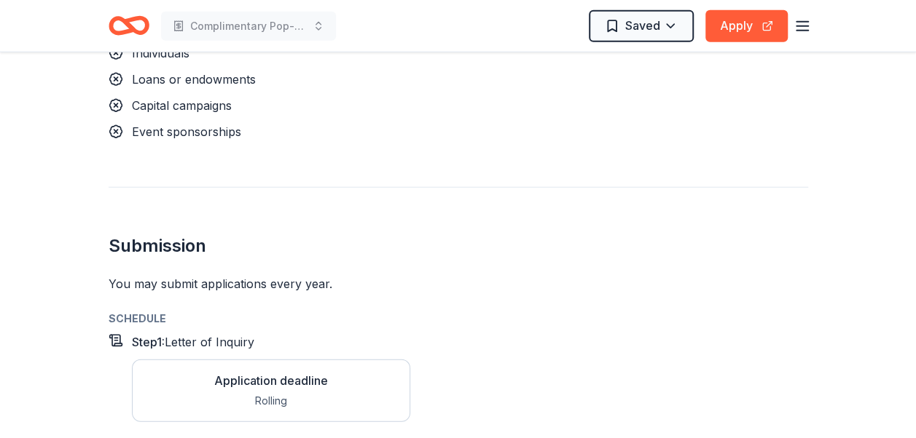
scroll to position [1833, 0]
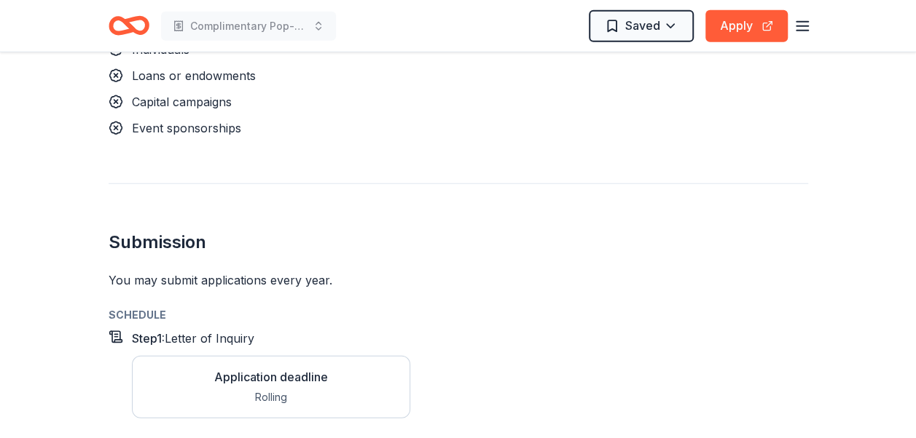
click at [287, 369] on div "Application deadline" at bounding box center [271, 377] width 114 height 17
click at [259, 389] on div "Rolling" at bounding box center [271, 397] width 114 height 17
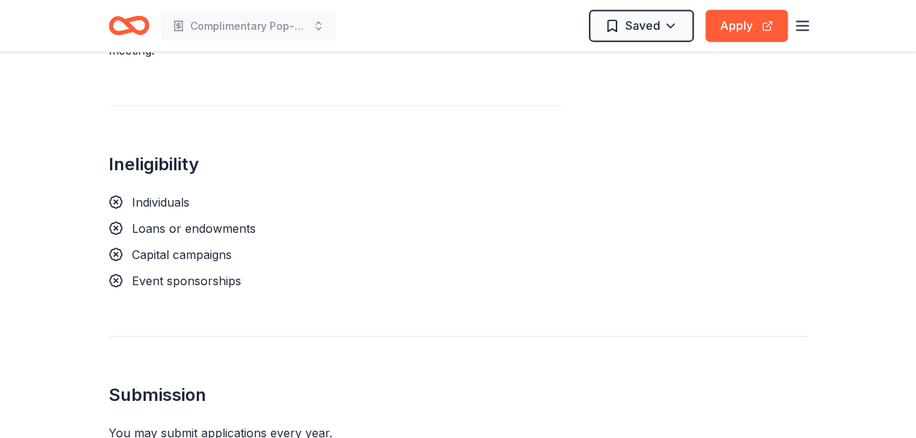
scroll to position [1677, 0]
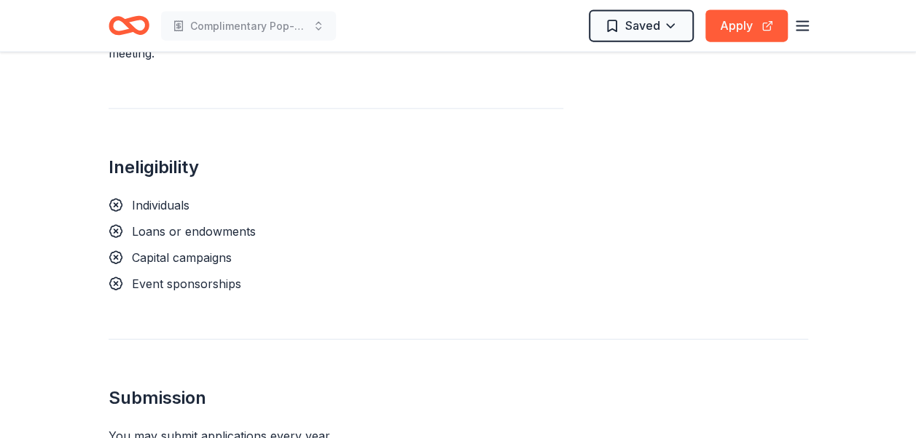
drag, startPoint x: 106, startPoint y: 114, endPoint x: 179, endPoint y: 181, distance: 99.0
drag, startPoint x: 237, startPoint y: 242, endPoint x: 114, endPoint y: 165, distance: 145.9
click at [114, 197] on div "Individuals Loans or endowments Capital campaigns Event sponsorships" at bounding box center [336, 245] width 455 height 96
drag, startPoint x: 106, startPoint y: 109, endPoint x: 226, endPoint y: 143, distance: 124.1
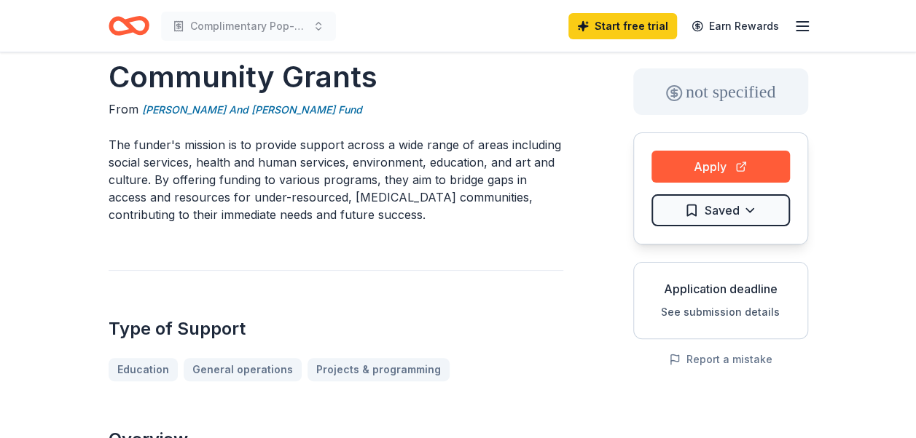
scroll to position [0, 0]
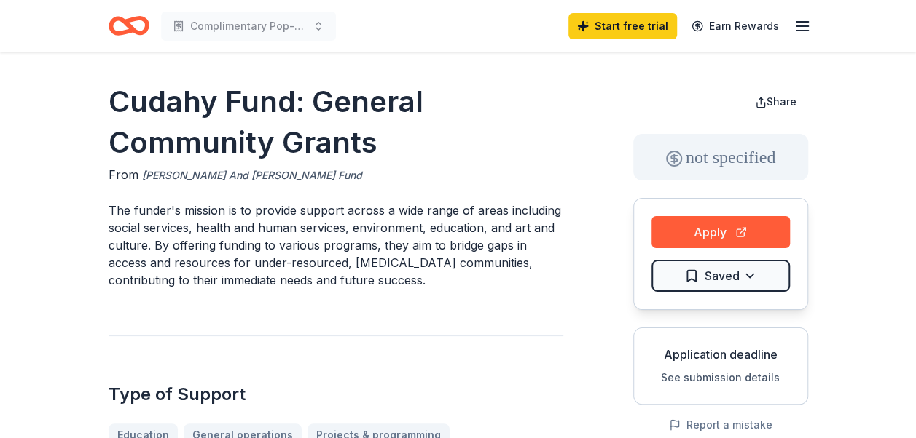
drag, startPoint x: 309, startPoint y: 172, endPoint x: 168, endPoint y: 178, distance: 140.7
click at [168, 178] on div "From [PERSON_NAME] And [PERSON_NAME] Fund" at bounding box center [336, 175] width 455 height 18
drag, startPoint x: 113, startPoint y: 93, endPoint x: 315, endPoint y: 165, distance: 214.0
drag, startPoint x: 369, startPoint y: 281, endPoint x: 150, endPoint y: 175, distance: 243.0
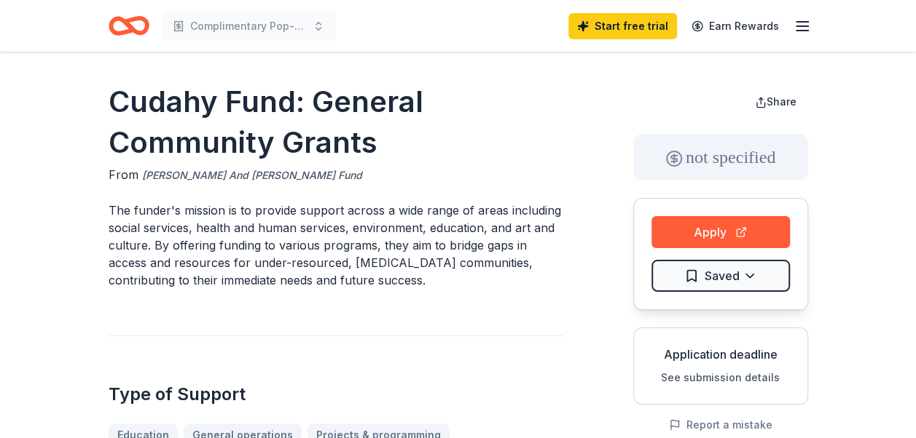
drag, startPoint x: 374, startPoint y: 151, endPoint x: 241, endPoint y: 125, distance: 135.7
click at [241, 125] on h1 "Cudahy Fund: General Community Grants" at bounding box center [336, 123] width 455 height 82
drag, startPoint x: 109, startPoint y: 101, endPoint x: 372, endPoint y: 25, distance: 274.1
click at [328, 101] on h1 "Cudahy Fund: General Community Grants" at bounding box center [336, 123] width 455 height 82
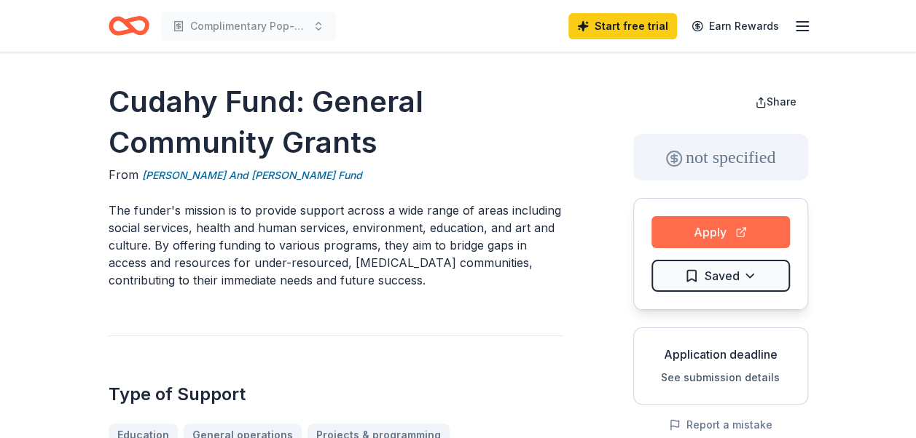
click at [720, 226] on button "Apply" at bounding box center [720, 232] width 138 height 32
